Goal: Check status: Check status

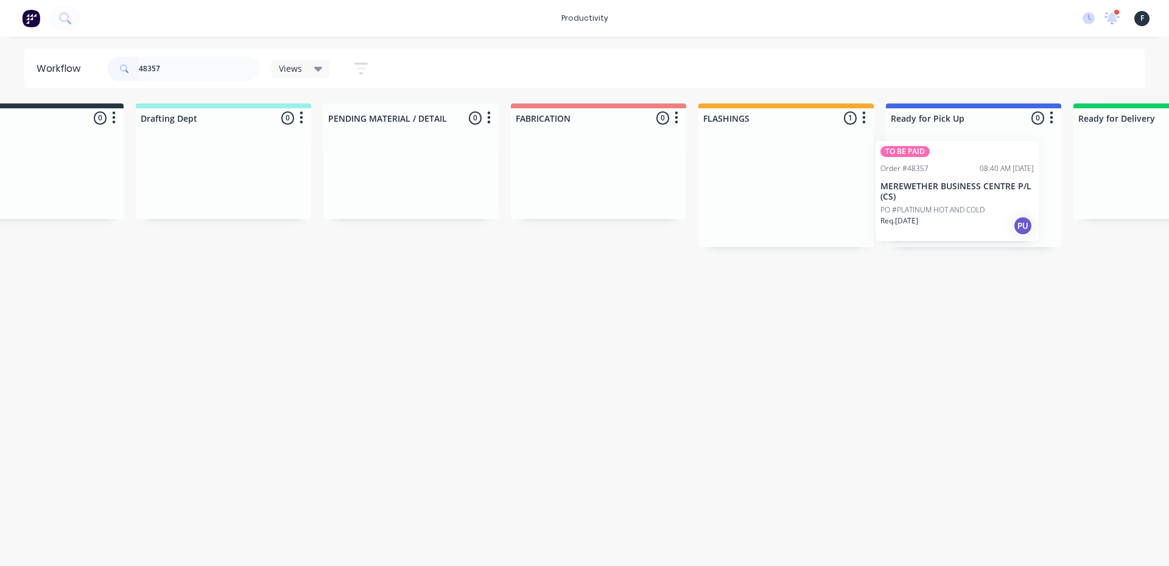
drag, startPoint x: 792, startPoint y: 196, endPoint x: 889, endPoint y: 200, distance: 96.9
click at [889, 200] on div "Submitted 0 Sort By Created date Required date Order number Customer name Most …" at bounding box center [928, 176] width 2031 height 144
type input "48357"
click at [942, 200] on div at bounding box center [968, 187] width 175 height 119
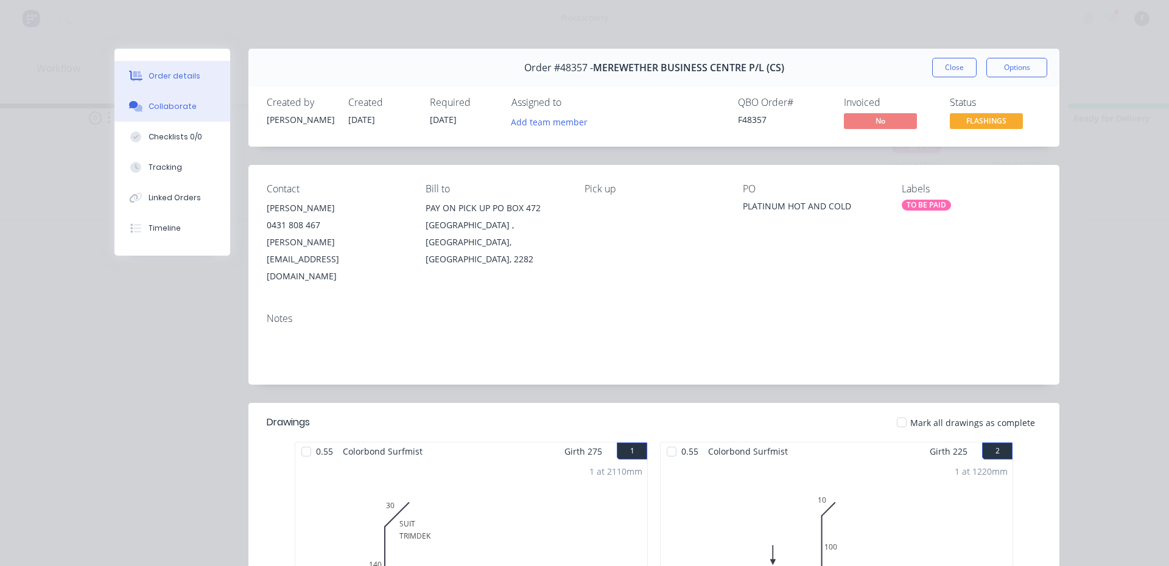
click at [138, 108] on icon at bounding box center [138, 108] width 9 height 7
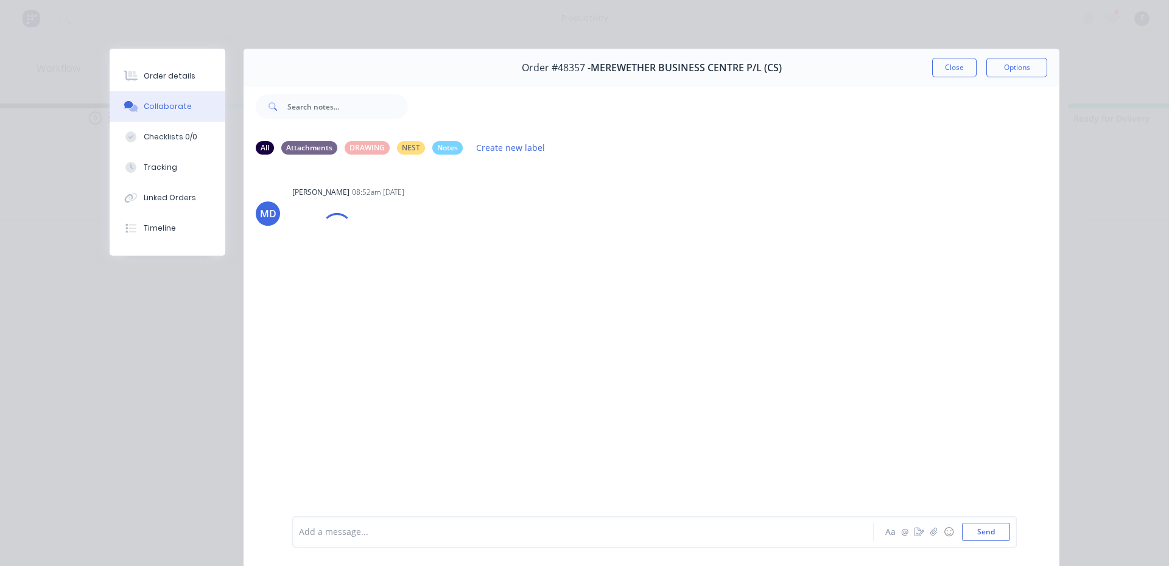
click at [343, 529] on div at bounding box center [566, 532] width 533 height 13
